Goal: Communication & Community: Answer question/provide support

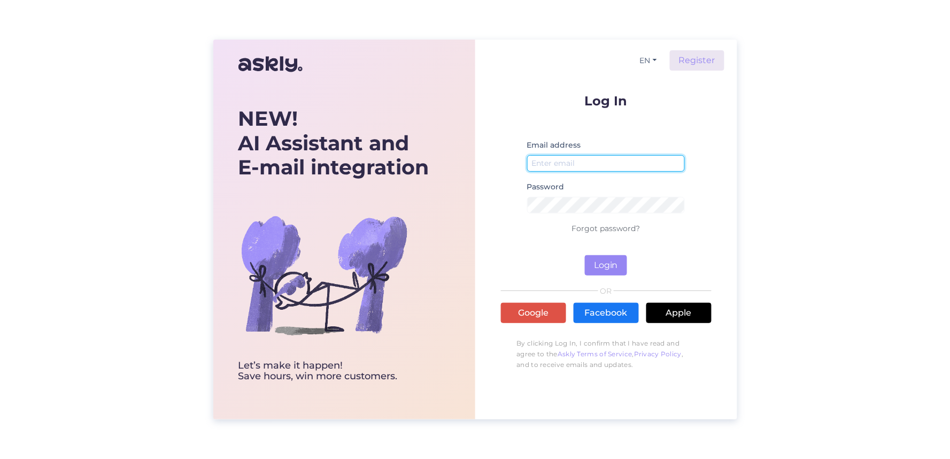
click at [572, 156] on input "email" at bounding box center [606, 163] width 158 height 17
type input "[EMAIL_ADDRESS][DOMAIN_NAME]"
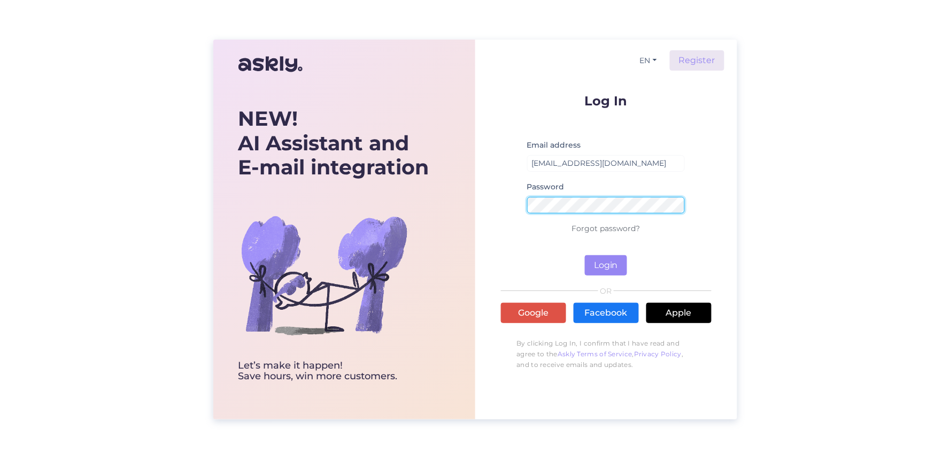
click at [585, 255] on button "Login" at bounding box center [606, 265] width 42 height 20
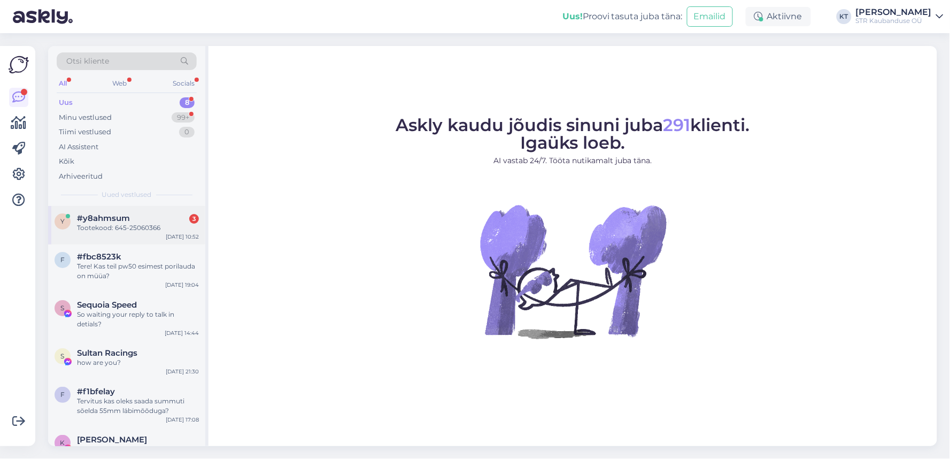
click at [158, 222] on div "#y8ahmsum 3" at bounding box center [138, 218] width 122 height 10
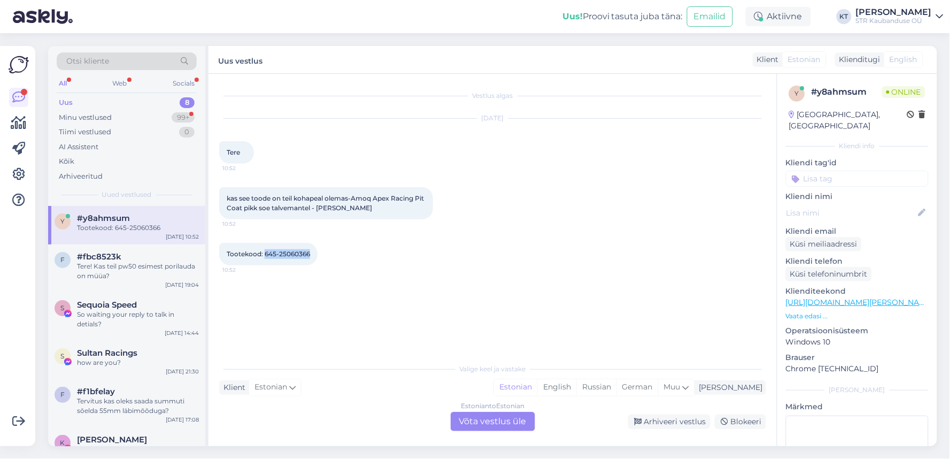
drag, startPoint x: 265, startPoint y: 254, endPoint x: 311, endPoint y: 252, distance: 46.0
click at [311, 252] on div "Tootekood: 645-25060366 10:52" at bounding box center [268, 254] width 98 height 22
copy span "645-25060366"
click at [474, 420] on div "Estonian to Estonian Võta vestlus üle" at bounding box center [493, 421] width 84 height 19
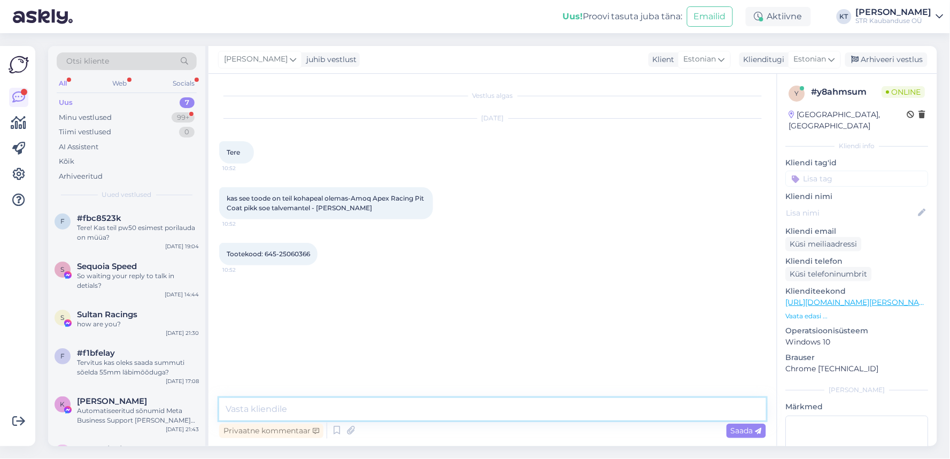
click at [259, 410] on textarea at bounding box center [492, 409] width 547 height 22
type textarea "tere"
type textarea "mis suurust teil vaja oleks?"
click at [304, 413] on textarea at bounding box center [492, 409] width 547 height 22
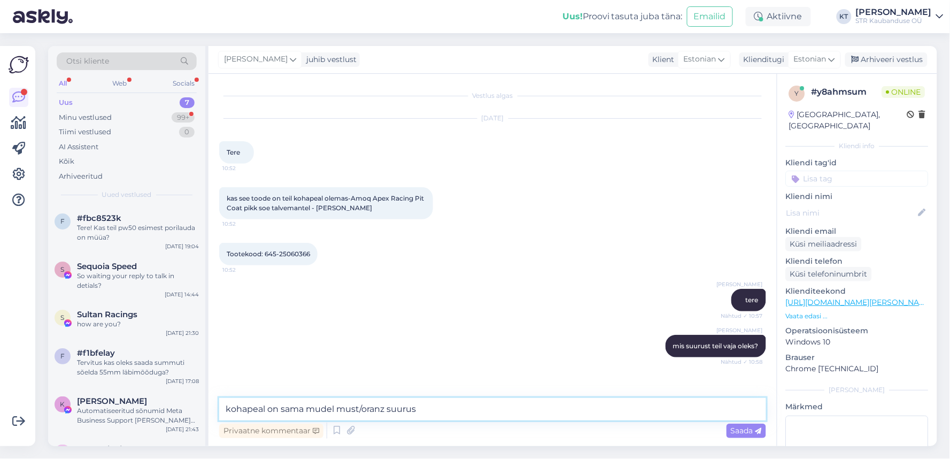
scroll to position [26, 0]
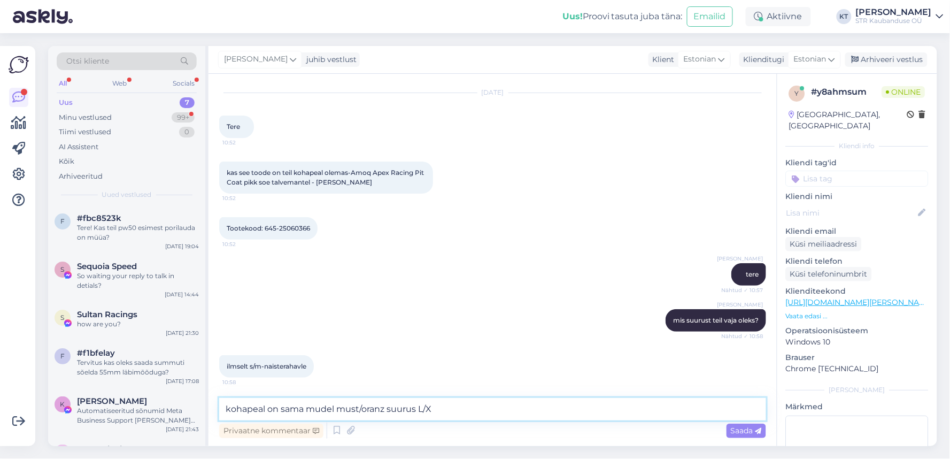
type textarea "kohapeal on sama mudel must/oranz suurus L/XL"
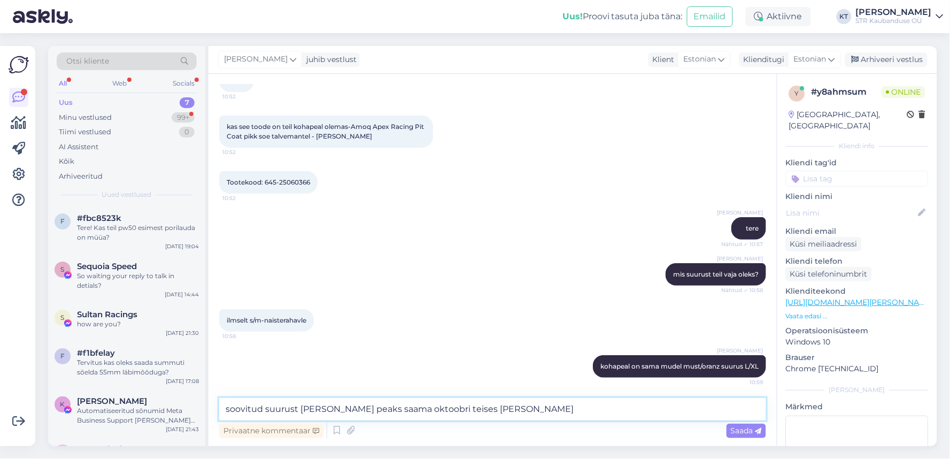
type textarea "soovitud suurust [PERSON_NAME] peaks saama oktoobri teises pooles"
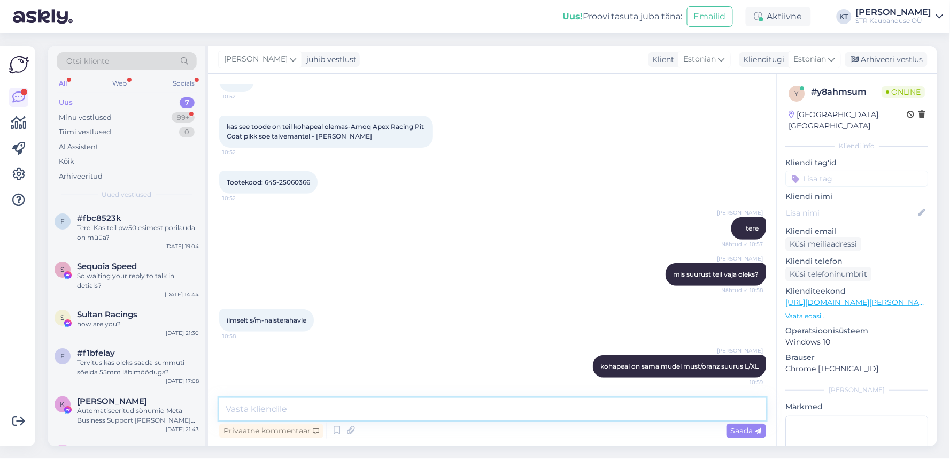
scroll to position [118, 0]
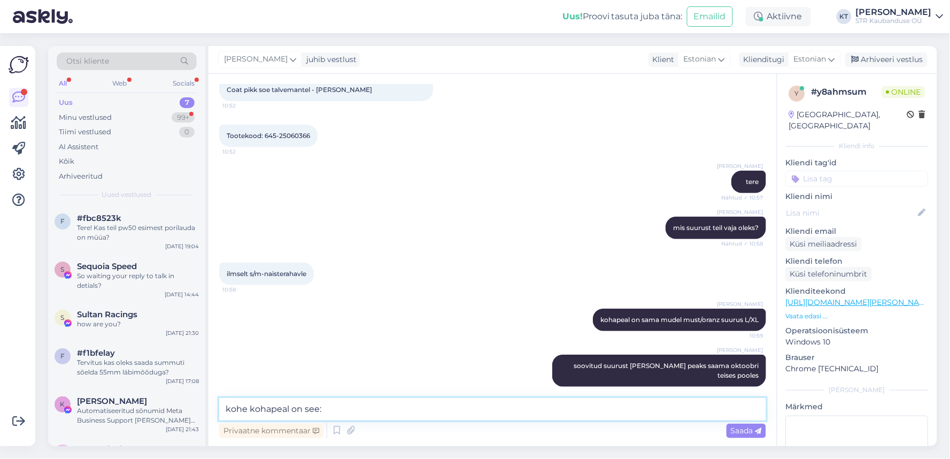
paste textarea "[URL][DOMAIN_NAME]"
type textarea "kohe kohapeal on see: [URL][DOMAIN_NAME]"
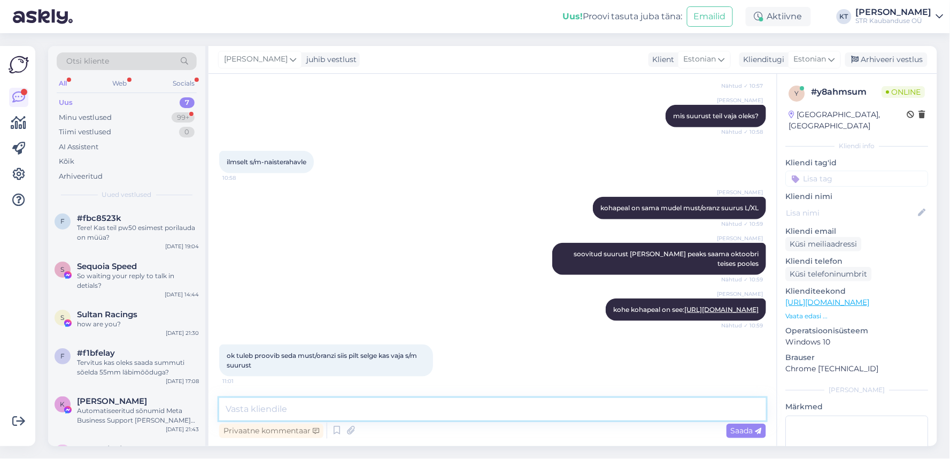
scroll to position [238, 0]
